Goal: Task Accomplishment & Management: Complete application form

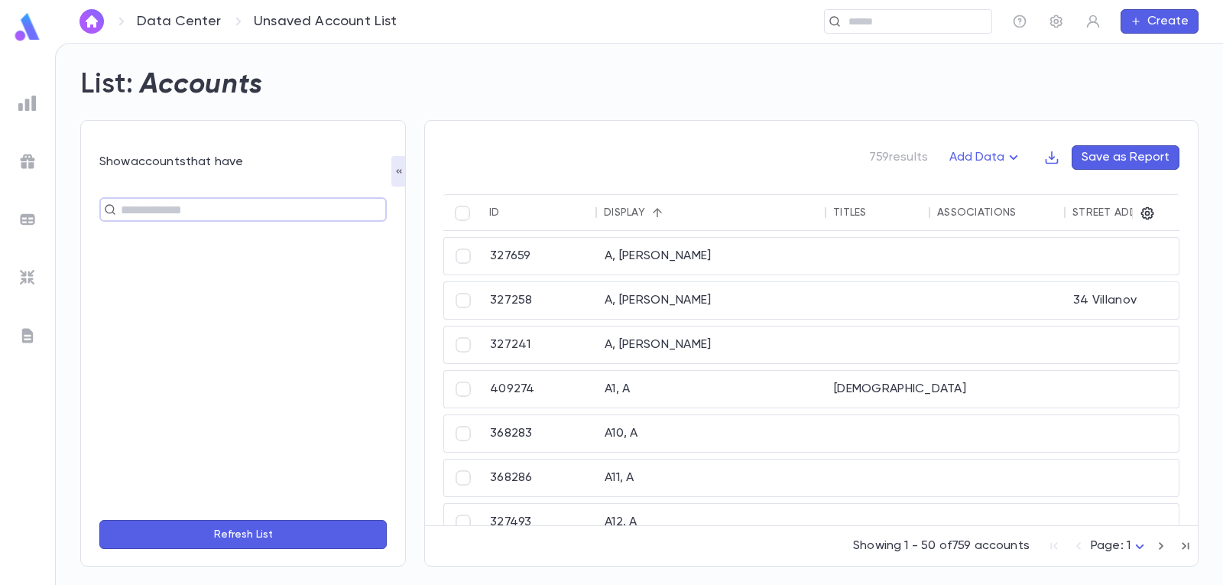
click at [24, 99] on img at bounding box center [27, 103] width 18 height 18
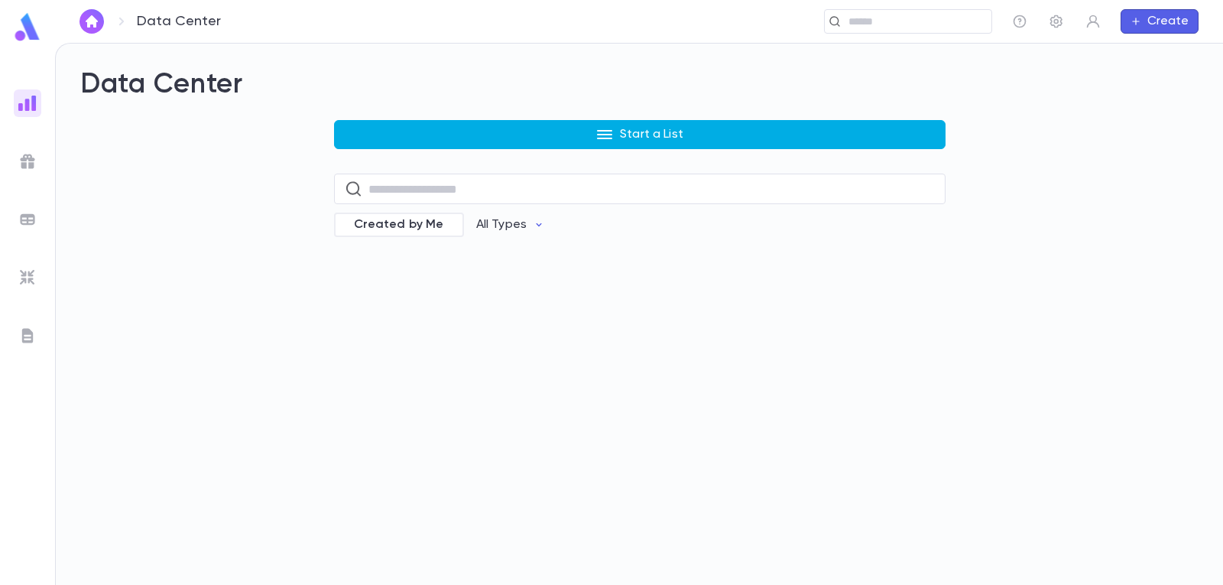
click at [573, 138] on button "Start a List" at bounding box center [640, 134] width 612 height 29
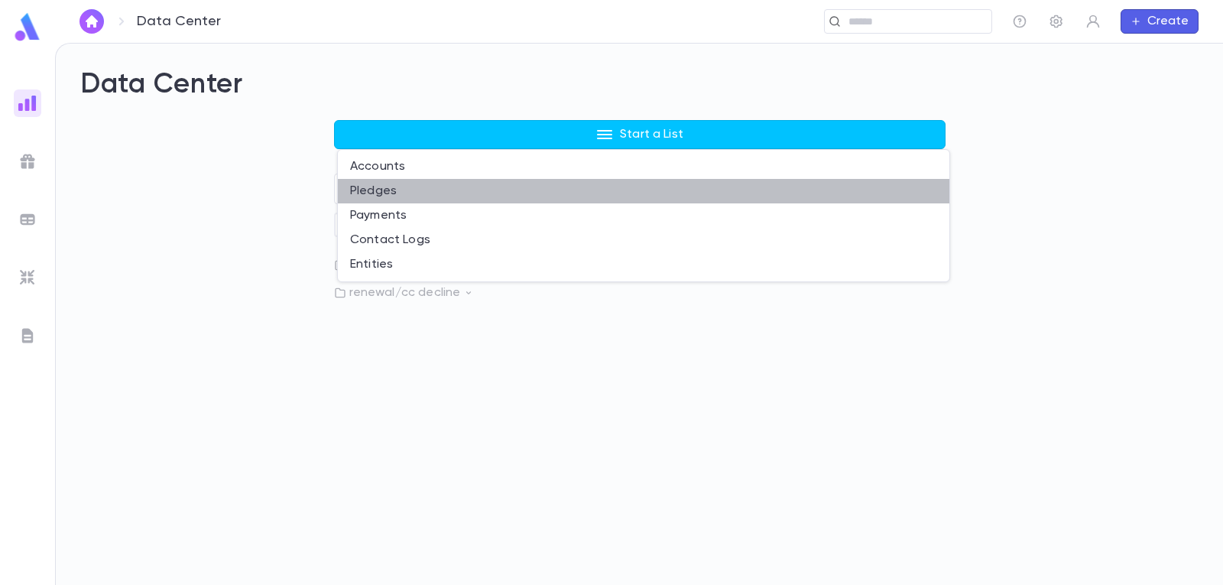
click at [414, 193] on li "Pledges" at bounding box center [644, 191] width 612 height 24
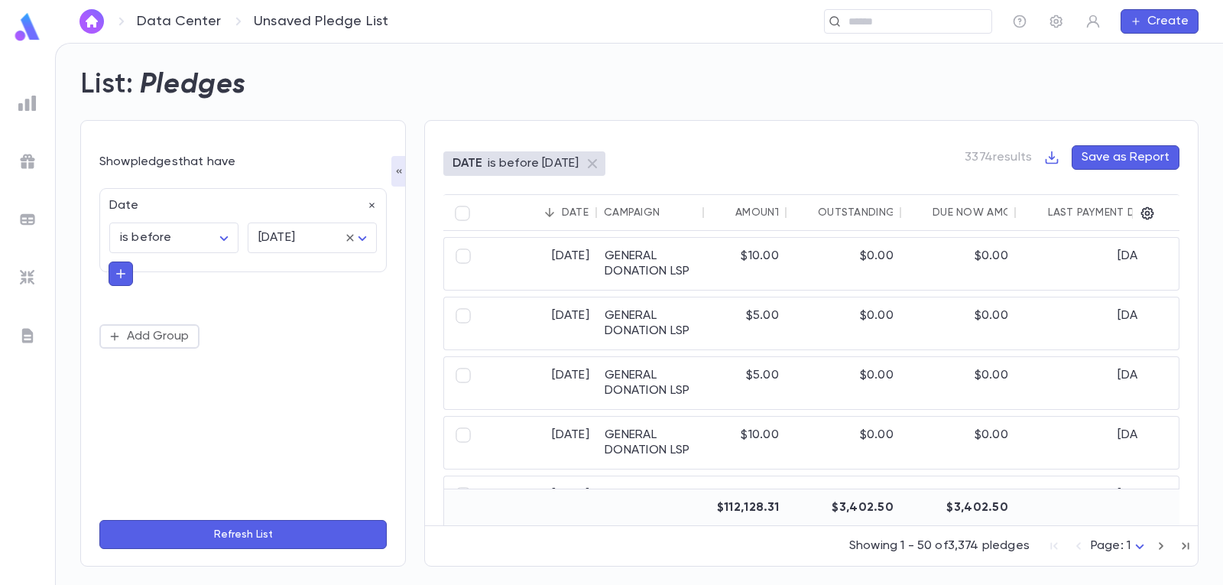
click at [116, 277] on icon "button" at bounding box center [121, 273] width 14 height 15
click at [142, 281] on input "text" at bounding box center [236, 271] width 222 height 21
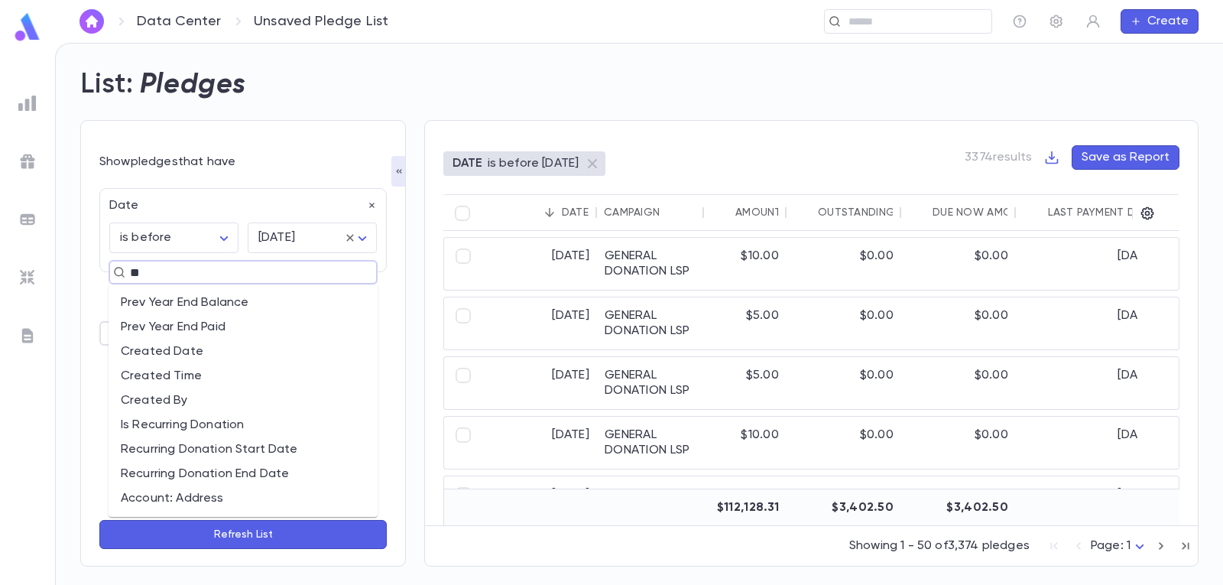
type input "***"
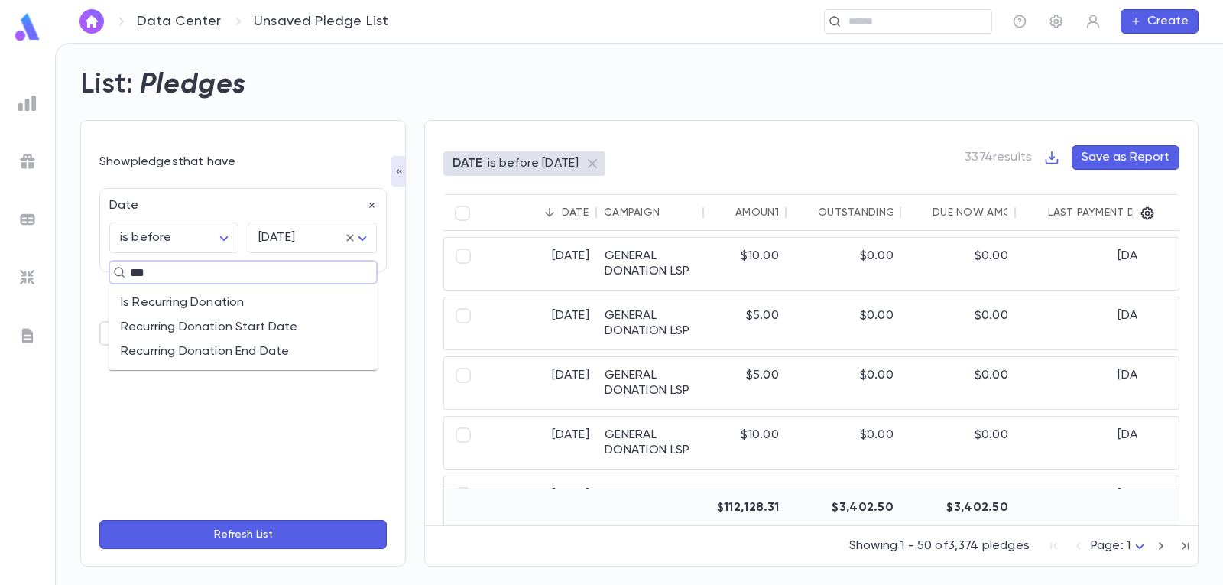
click at [174, 353] on li "Recurring Donation End Date" at bounding box center [243, 351] width 269 height 24
